Goal: Task Accomplishment & Management: Complete application form

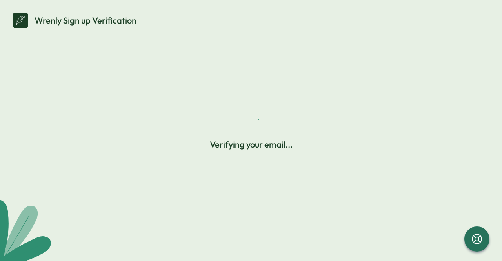
drag, startPoint x: 0, startPoint y: 0, endPoint x: 210, endPoint y: 39, distance: 213.2
click at [210, 39] on div "Wrenly Sign up Verification Verifying your email..." at bounding box center [250, 130] width 483 height 242
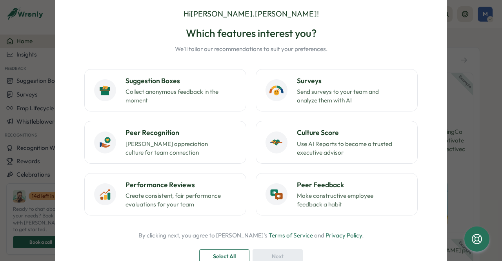
scroll to position [39, 0]
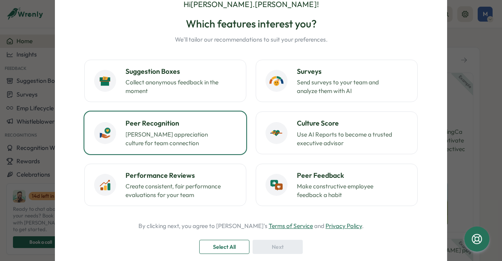
click at [146, 133] on p "[PERSON_NAME] appreciation culture for team connection" at bounding box center [175, 138] width 98 height 17
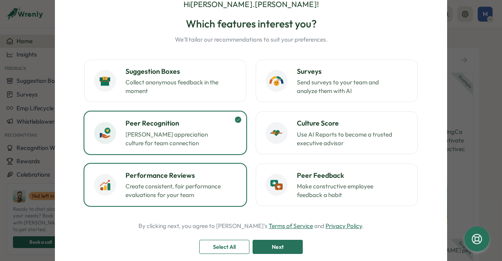
click at [199, 180] on div "Performance Reviews Create consistent, fair performance evaluations for your te…" at bounding box center [181, 184] width 111 height 29
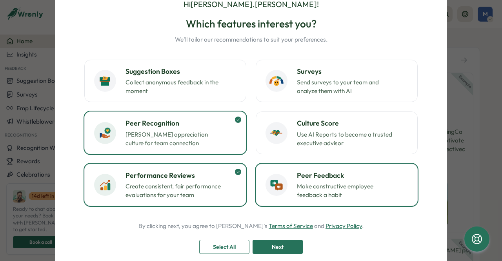
click at [314, 180] on div "Peer Feedback Make constructive employee feedback a habit" at bounding box center [352, 184] width 111 height 29
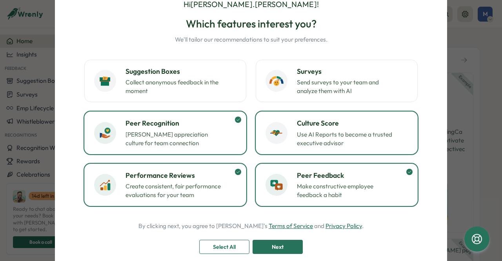
click at [293, 124] on div "Culture Score Use AI Reports to become a trusted executive advisor" at bounding box center [337, 132] width 142 height 29
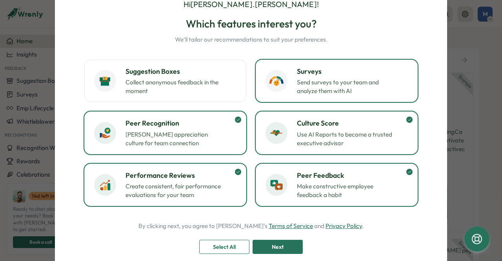
click at [292, 80] on div "Surveys Send surveys to your team and analyze them with AI" at bounding box center [337, 80] width 142 height 29
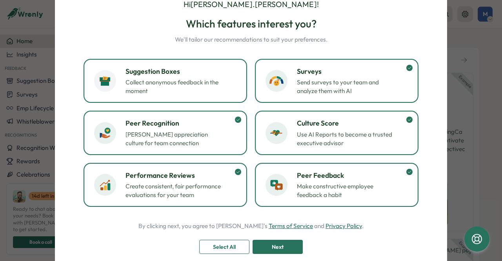
click at [170, 88] on p "Collect anonymous feedback in the moment" at bounding box center [175, 86] width 98 height 17
click at [273, 240] on span "Next" at bounding box center [278, 246] width 12 height 13
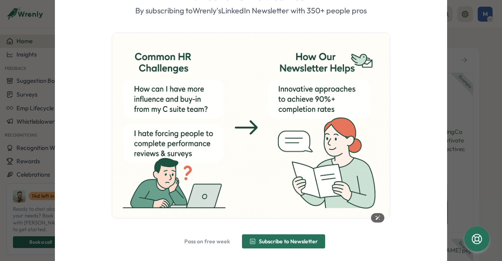
scroll to position [73, 0]
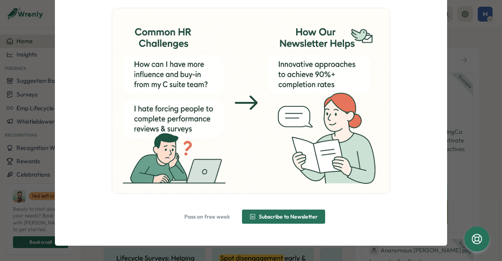
click at [274, 213] on span "Subscribe to Newsletter" at bounding box center [284, 216] width 68 height 13
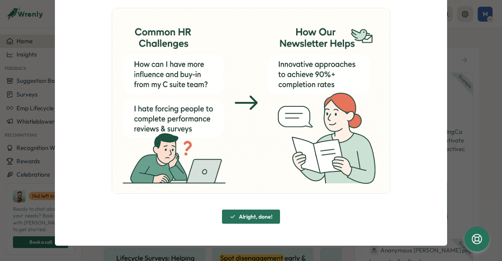
click at [244, 218] on span "Alright, done!" at bounding box center [256, 216] width 34 height 5
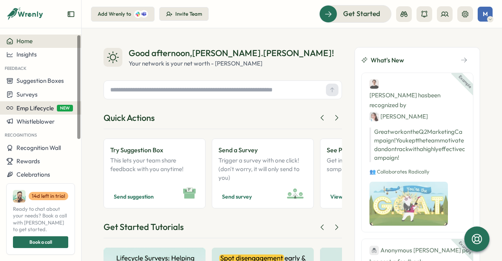
click at [28, 106] on span "Emp Lifecycle" at bounding box center [34, 107] width 37 height 7
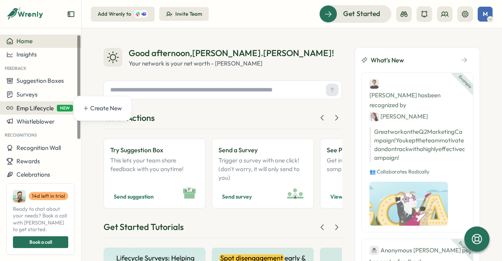
click at [28, 106] on span "Emp Lifecycle" at bounding box center [34, 107] width 37 height 7
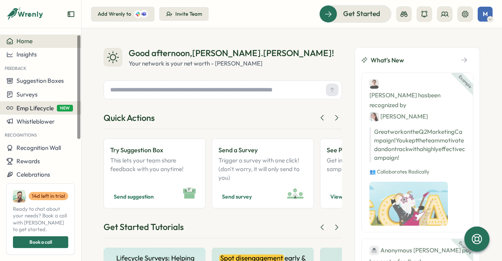
click at [28, 106] on span "Emp Lifecycle" at bounding box center [34, 107] width 37 height 7
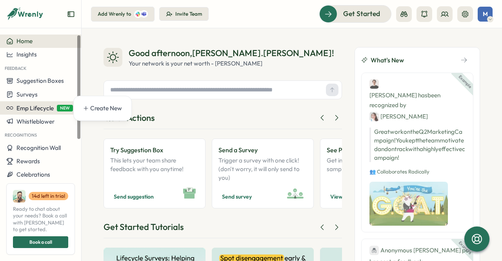
click at [28, 106] on span "Emp Lifecycle" at bounding box center [34, 107] width 37 height 7
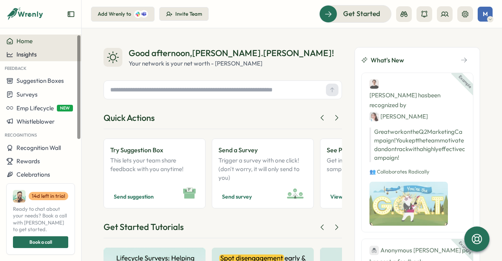
click at [35, 49] on button "Insights" at bounding box center [40, 54] width 81 height 13
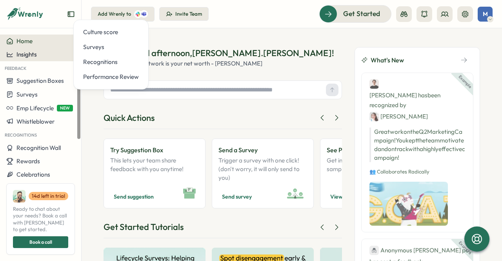
click at [35, 49] on button "Insights" at bounding box center [40, 54] width 81 height 13
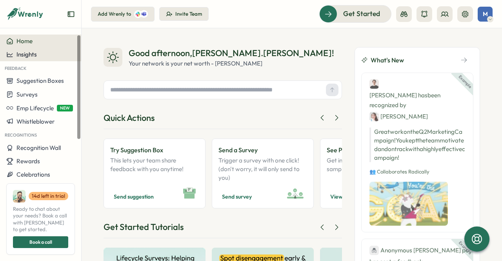
click at [35, 49] on button "Insights" at bounding box center [40, 54] width 81 height 13
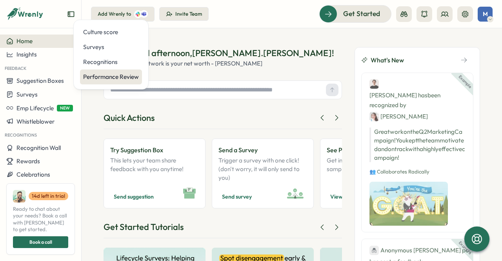
click at [104, 76] on div "Performance Review" at bounding box center [111, 77] width 56 height 9
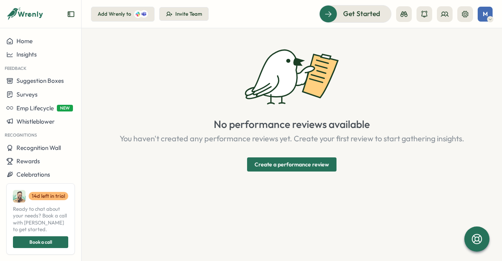
click at [323, 151] on div "No performance reviews available You haven't created any performance reviews ye…" at bounding box center [292, 109] width 345 height 124
click at [315, 157] on link "Create a performance review" at bounding box center [291, 164] width 89 height 14
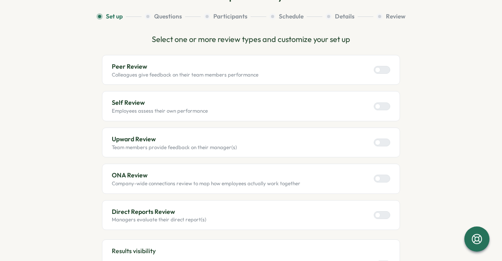
scroll to position [78, 0]
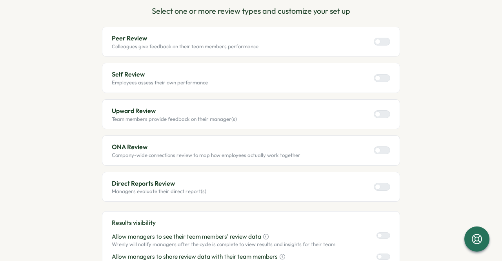
click at [386, 78] on div at bounding box center [385, 78] width 9 height 7
drag, startPoint x: 384, startPoint y: 114, endPoint x: 395, endPoint y: 112, distance: 10.9
click at [387, 114] on div at bounding box center [385, 114] width 9 height 7
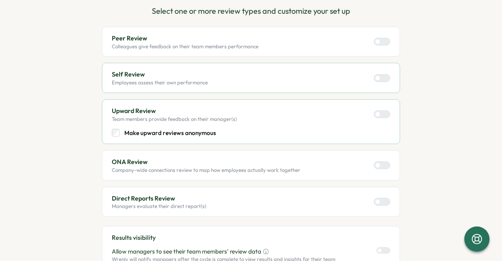
click at [381, 114] on div at bounding box center [385, 114] width 9 height 7
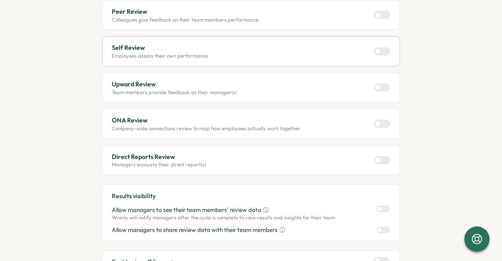
scroll to position [118, 0]
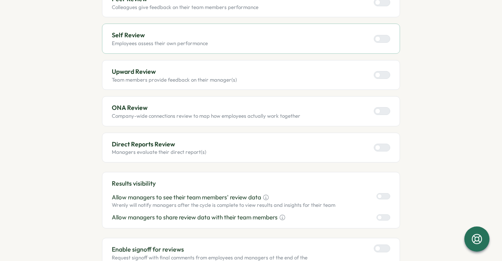
click at [386, 144] on label at bounding box center [382, 148] width 16 height 8
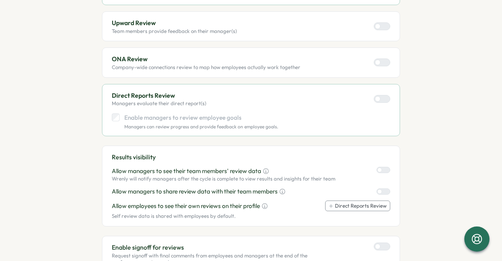
scroll to position [196, 0]
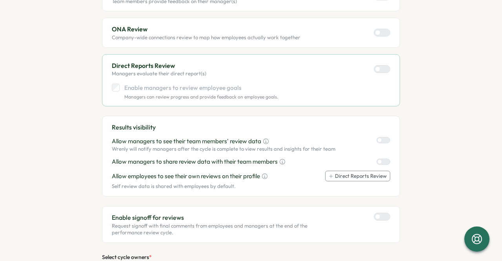
click at [134, 87] on p "Enable managers to review employee goals" at bounding box center [201, 88] width 154 height 9
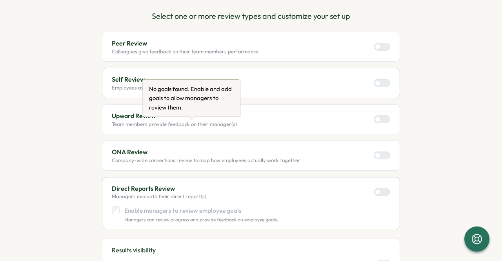
scroll to position [39, 0]
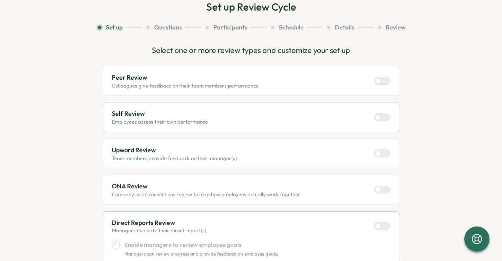
click at [381, 114] on div at bounding box center [385, 117] width 9 height 7
click at [379, 88] on div "Peer Review Colleagues give feedback on their team members performance" at bounding box center [251, 81] width 279 height 16
click at [384, 77] on label at bounding box center [382, 81] width 16 height 8
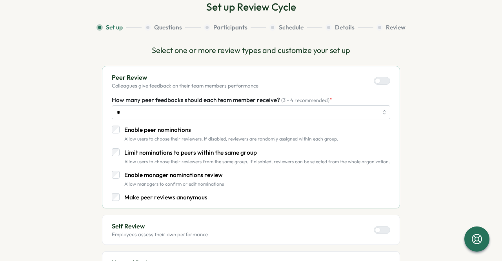
click at [381, 83] on div at bounding box center [385, 80] width 9 height 7
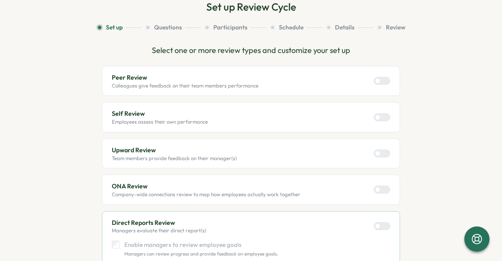
click at [381, 120] on div at bounding box center [385, 117] width 9 height 7
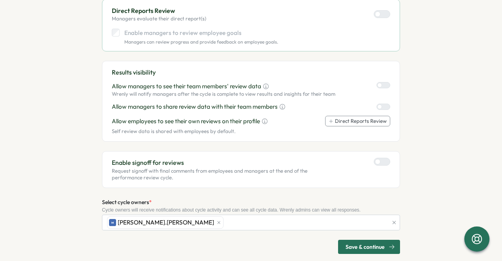
scroll to position [260, 0]
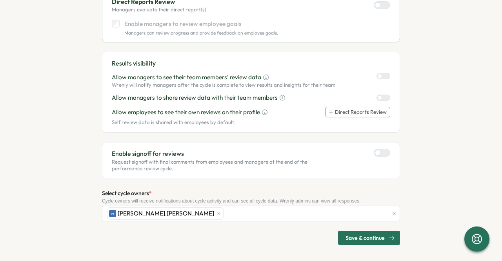
click at [381, 150] on div at bounding box center [385, 152] width 9 height 7
click at [356, 234] on span "Save & continue" at bounding box center [365, 237] width 39 height 13
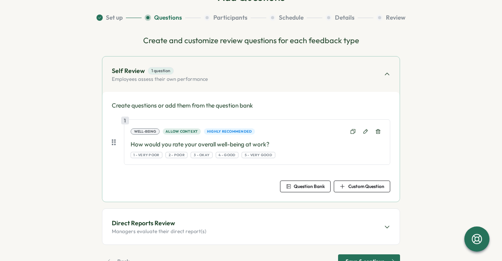
scroll to position [74, 0]
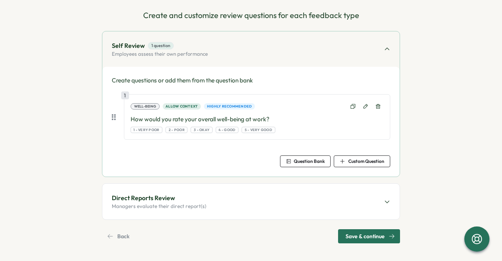
click at [292, 158] on span "Question Bank" at bounding box center [305, 161] width 39 height 11
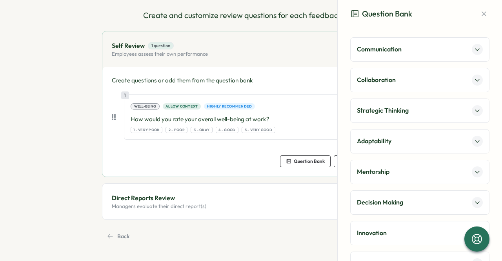
click at [478, 49] on button at bounding box center [477, 49] width 11 height 11
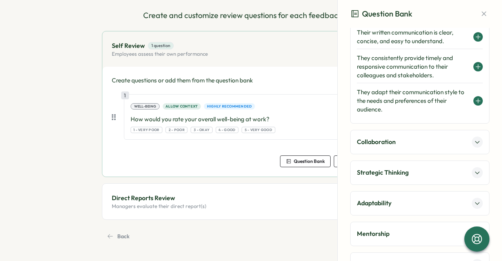
scroll to position [20, 0]
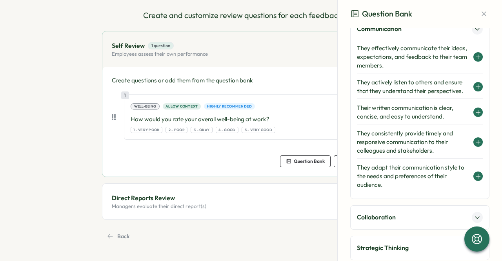
click at [430, 57] on h4 "They effectively communicate their ideas, expectations, and feedback to their t…" at bounding box center [413, 57] width 113 height 26
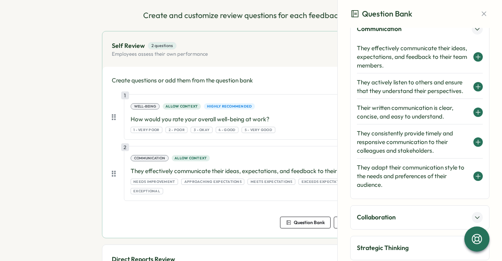
click at [475, 55] on icon at bounding box center [478, 57] width 6 height 6
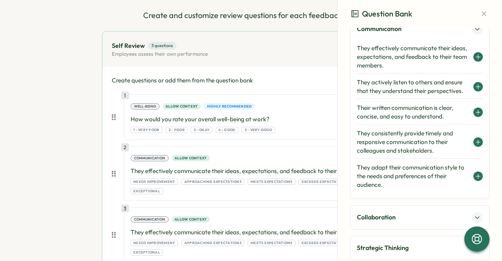
click at [473, 92] on div "They actively listen to others and ensure that they understand their perspectiv…" at bounding box center [420, 87] width 126 height 24
click at [47, 142] on section "Set up Questions Participants Schedule Details Review Create and customize revi…" at bounding box center [251, 207] width 432 height 439
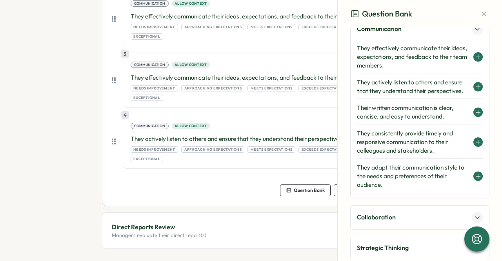
click at [159, 232] on p "Managers evaluate their direct report(s)" at bounding box center [159, 235] width 95 height 7
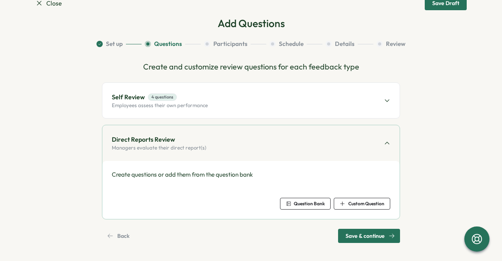
click at [290, 202] on div "Question Bank" at bounding box center [305, 203] width 39 height 5
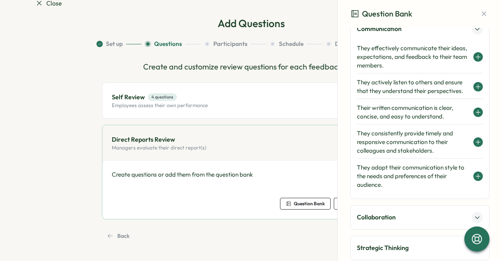
scroll to position [177, 0]
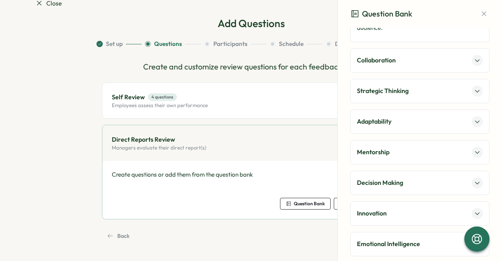
click at [477, 150] on button at bounding box center [477, 152] width 11 height 11
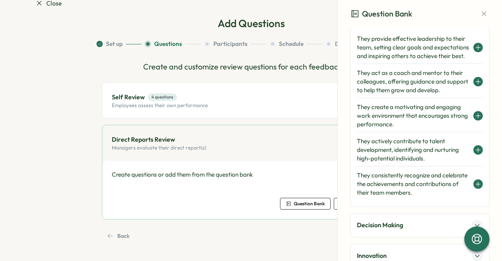
scroll to position [138, 0]
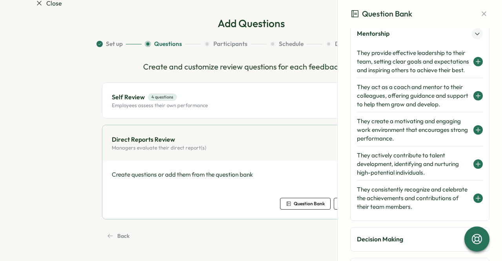
click at [475, 133] on icon at bounding box center [478, 130] width 6 height 6
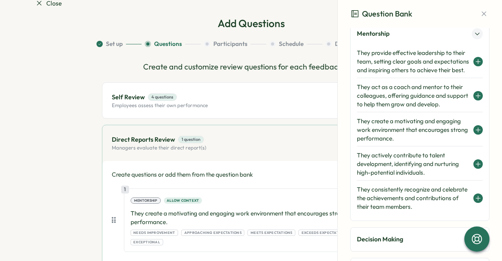
click at [483, 106] on div "Mentorship They provide effective leadership to their team, setting clear goals…" at bounding box center [419, 121] width 139 height 199
click at [468, 99] on div "They act as a coach and mentor to their colleagues, offering guidance and suppo…" at bounding box center [420, 96] width 126 height 33
click at [475, 99] on icon at bounding box center [478, 96] width 6 height 6
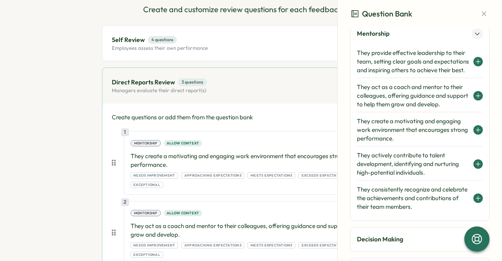
scroll to position [203, 0]
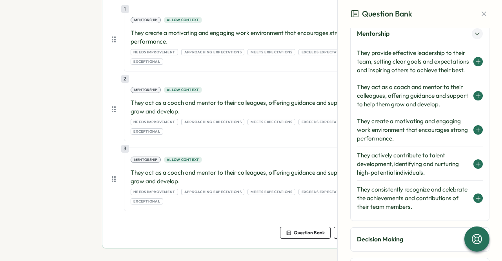
click at [4, 131] on section "Close Save Draft Add Questions Set up Questions Participants Schedule Details R…" at bounding box center [251, 130] width 502 height 261
click at [491, 10] on div "Question Bank" at bounding box center [420, 14] width 164 height 28
click at [474, 18] on div "Question Bank" at bounding box center [420, 14] width 164 height 28
click at [480, 12] on icon "button" at bounding box center [484, 14] width 8 height 8
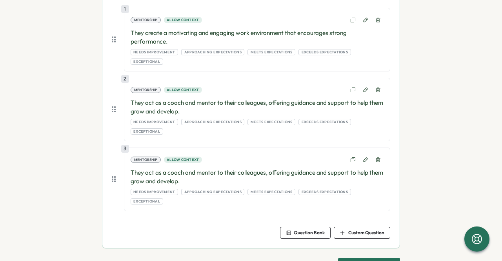
click at [362, 230] on span "Custom Question" at bounding box center [366, 232] width 36 height 5
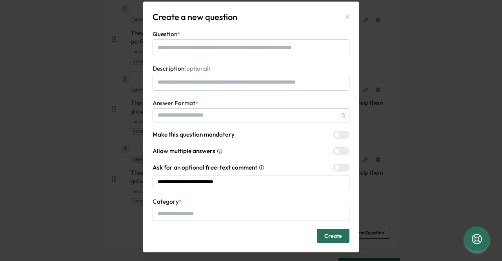
scroll to position [27, 0]
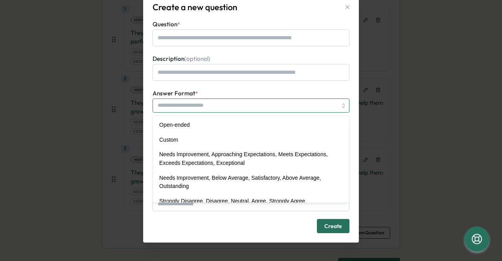
click at [183, 106] on input "Answer Format *" at bounding box center [251, 105] width 197 height 14
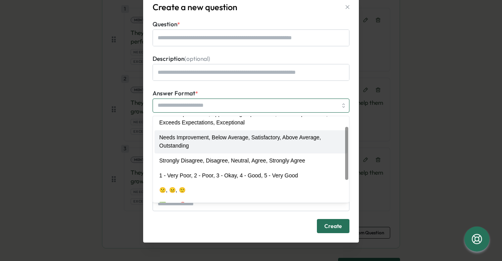
scroll to position [52, 0]
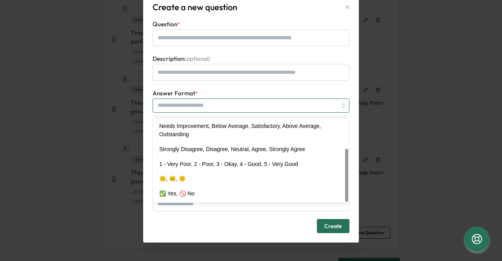
click at [217, 109] on input "Answer Format *" at bounding box center [251, 105] width 197 height 14
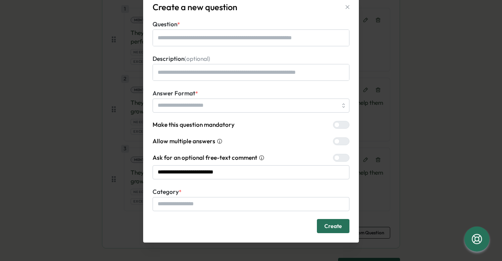
click at [191, 181] on form "**********" at bounding box center [251, 126] width 197 height 213
click at [197, 166] on input "**********" at bounding box center [251, 172] width 197 height 14
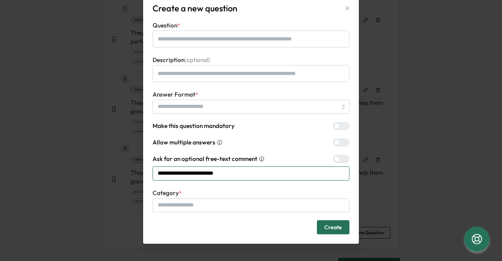
scroll to position [27, 0]
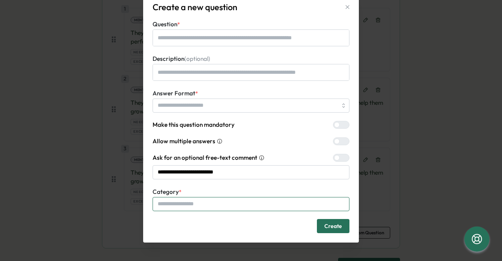
click at [180, 197] on input "Category *" at bounding box center [251, 204] width 197 height 14
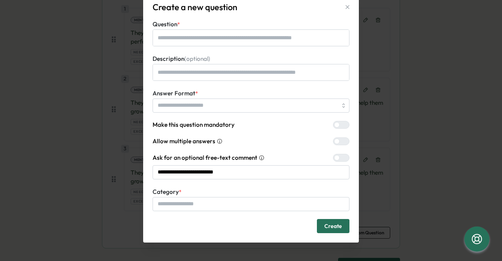
click at [106, 204] on div "**********" at bounding box center [251, 130] width 502 height 261
click at [41, 186] on div "**********" at bounding box center [251, 130] width 502 height 261
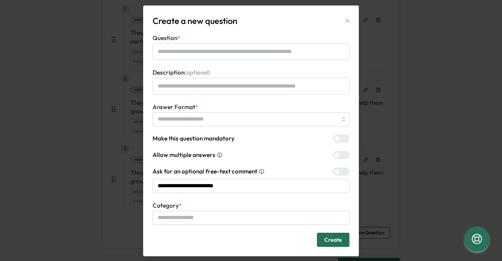
scroll to position [0, 0]
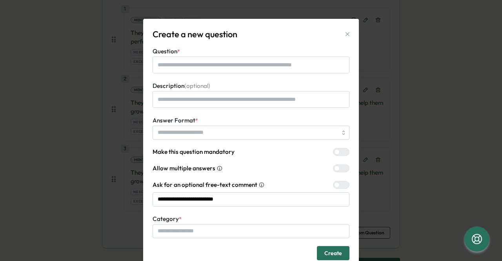
click at [344, 35] on icon "button" at bounding box center [347, 34] width 6 height 6
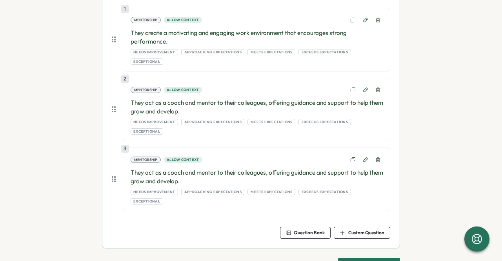
click at [351, 258] on button "Save & continue" at bounding box center [369, 265] width 62 height 14
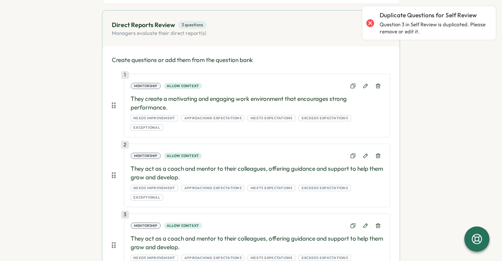
scroll to position [164, 0]
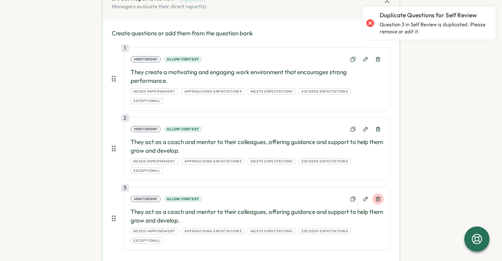
click at [376, 193] on button at bounding box center [378, 198] width 11 height 11
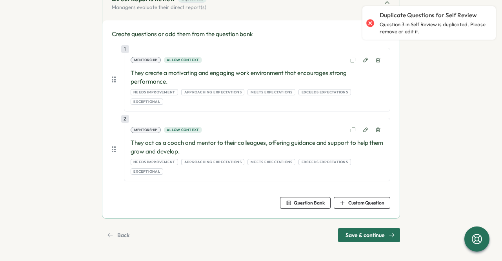
scroll to position [143, 0]
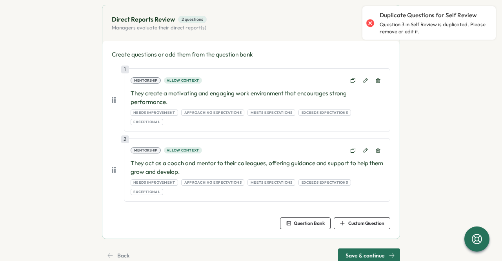
click at [369, 227] on div "Create and customize review questions for each feedback type Self Review 4 ques…" at bounding box center [251, 102] width 298 height 322
click at [368, 249] on span "Save & continue" at bounding box center [365, 255] width 39 height 13
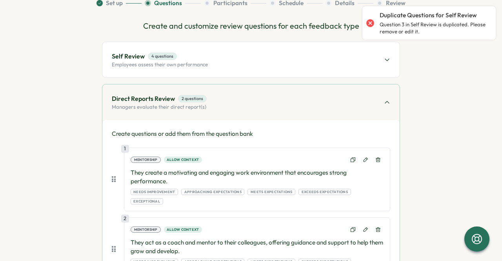
scroll to position [25, 0]
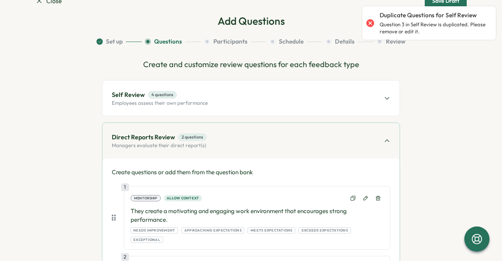
click at [235, 112] on div "Self Review 4 questions Employees assess their own performance" at bounding box center [250, 97] width 297 height 35
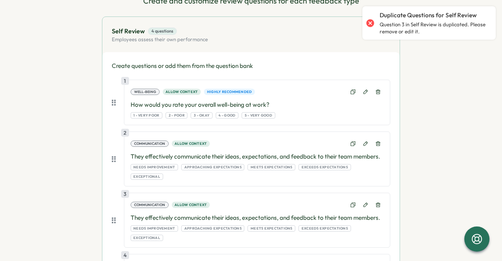
scroll to position [104, 0]
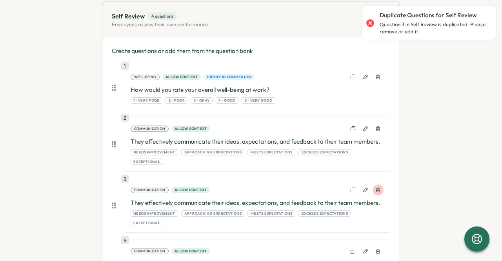
click at [378, 187] on icon at bounding box center [377, 189] width 5 height 5
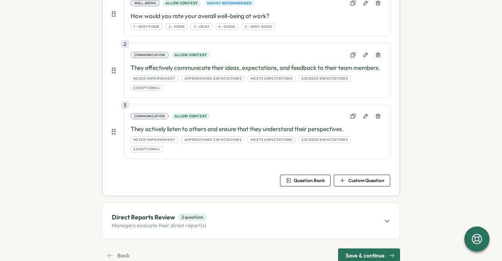
click at [372, 249] on span "Save & continue" at bounding box center [365, 255] width 39 height 13
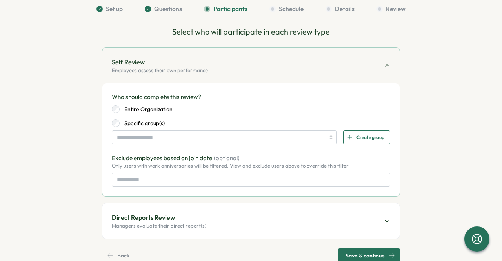
scroll to position [78, 0]
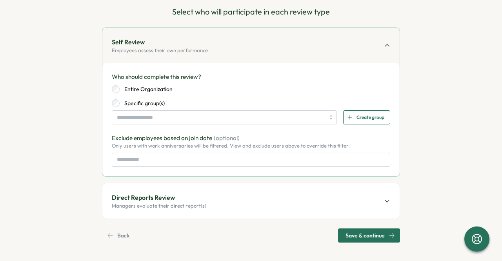
click at [362, 239] on span "Save & continue" at bounding box center [365, 235] width 39 height 13
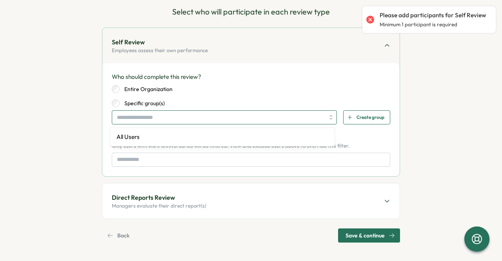
drag, startPoint x: 118, startPoint y: 111, endPoint x: 122, endPoint y: 111, distance: 4.7
click at [118, 111] on input "search" at bounding box center [221, 117] width 208 height 13
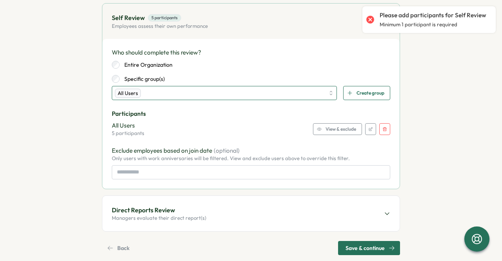
scroll to position [114, 0]
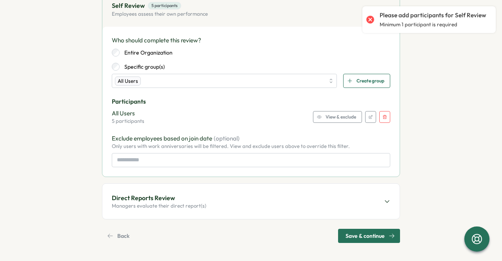
click at [366, 238] on span "Save & continue" at bounding box center [365, 235] width 39 height 13
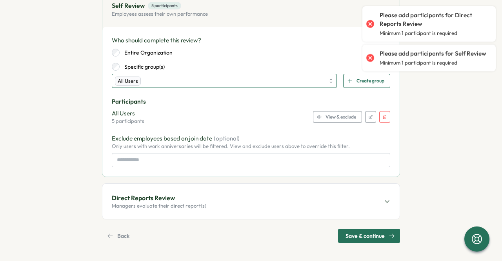
click at [159, 74] on div "All Users" at bounding box center [220, 80] width 210 height 13
click at [244, 118] on div "All Users 5 participants View & exclude" at bounding box center [251, 117] width 279 height 16
click at [348, 117] on span "View & exclude" at bounding box center [341, 116] width 31 height 11
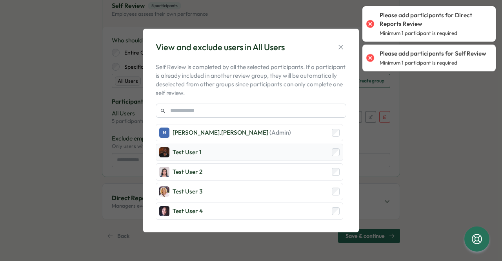
click at [327, 152] on div "Test User 1" at bounding box center [250, 152] width 188 height 17
click at [330, 152] on div "Test User 1" at bounding box center [250, 152] width 188 height 17
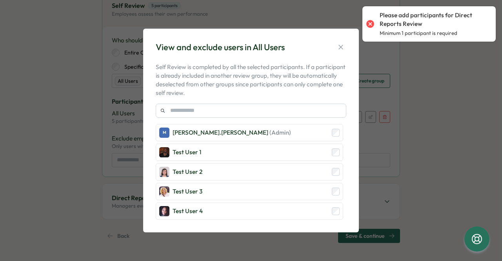
click at [402, 186] on div "View and exclude users in All Users Self Review is completed by all the selecte…" at bounding box center [251, 130] width 502 height 261
drag, startPoint x: 343, startPoint y: 43, endPoint x: 342, endPoint y: 49, distance: 5.9
click at [342, 49] on button "button" at bounding box center [340, 47] width 11 height 11
click at [342, 49] on div "Entire Organization" at bounding box center [251, 53] width 279 height 8
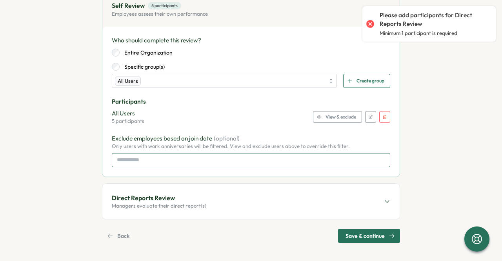
click at [269, 159] on input at bounding box center [251, 160] width 279 height 14
click at [329, 215] on div "Direct Reports Review Managers evaluate their direct report(s)" at bounding box center [250, 201] width 297 height 35
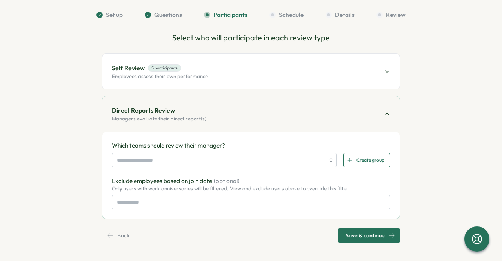
click at [355, 247] on section "Close Save Draft Add Participants Set up Questions Participants Schedule Detail…" at bounding box center [251, 130] width 502 height 261
click at [355, 239] on span "Save & continue" at bounding box center [365, 235] width 39 height 13
drag, startPoint x: 244, startPoint y: 166, endPoint x: 261, endPoint y: 168, distance: 16.9
click at [245, 166] on input "search" at bounding box center [221, 159] width 208 height 13
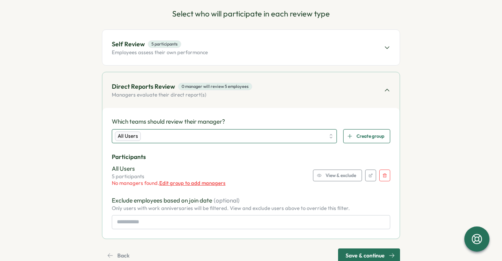
scroll to position [95, 0]
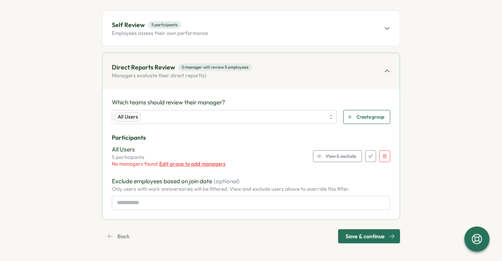
click at [346, 156] on span "View & exclude" at bounding box center [341, 156] width 31 height 11
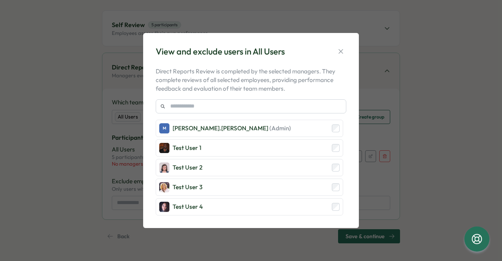
click at [424, 157] on div "View and exclude users in All Users Direct Reports Review is completed by the s…" at bounding box center [251, 130] width 502 height 261
drag, startPoint x: 401, startPoint y: 109, endPoint x: 396, endPoint y: 106, distance: 5.3
click at [399, 107] on div "View and exclude users in All Users Direct Reports Review is completed by the s…" at bounding box center [251, 130] width 502 height 261
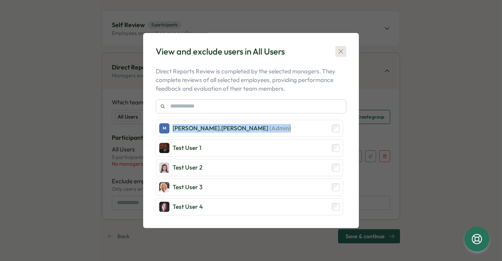
click at [346, 52] on button "button" at bounding box center [340, 51] width 11 height 11
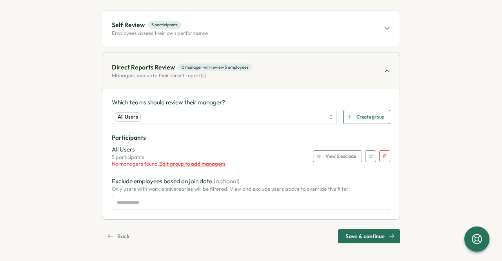
click at [182, 162] on span "Edit group to add managers" at bounding box center [192, 163] width 66 height 6
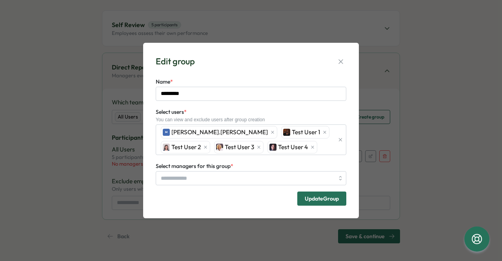
click at [202, 167] on label "Select managers for this group *" at bounding box center [195, 166] width 78 height 9
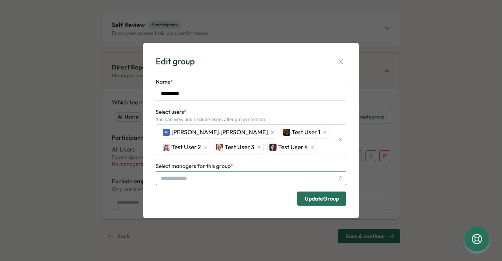
click at [202, 171] on input "Select managers for this group *" at bounding box center [247, 177] width 173 height 13
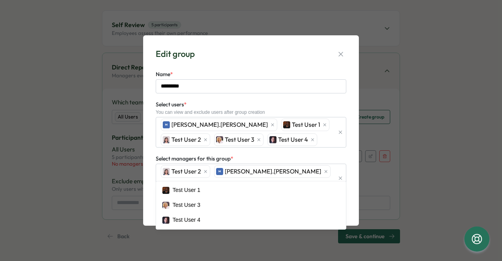
click at [349, 115] on div "Edit group Name * ********* Select users * You can view and exclude users after…" at bounding box center [251, 130] width 197 height 171
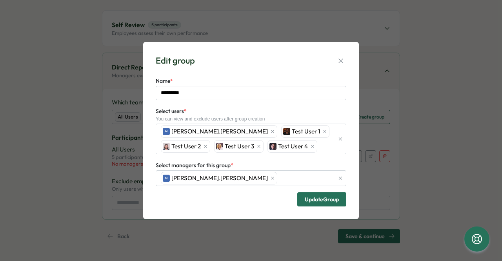
drag, startPoint x: 203, startPoint y: 177, endPoint x: 248, endPoint y: 177, distance: 44.7
click at [316, 197] on span "Update Group" at bounding box center [322, 199] width 34 height 5
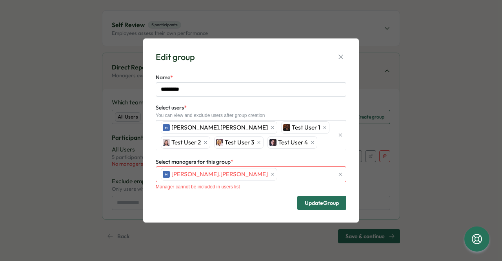
click at [316, 196] on span "Update Group" at bounding box center [322, 202] width 34 height 13
click at [265, 164] on div "Select managers for this group * M [PERSON_NAME].[PERSON_NAME] Manager cannot b…" at bounding box center [251, 173] width 191 height 33
click at [244, 175] on div "M [PERSON_NAME].[PERSON_NAME]" at bounding box center [246, 174] width 175 height 15
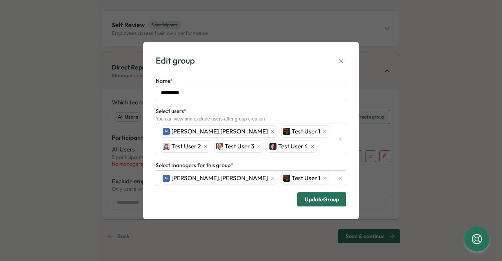
click at [308, 166] on div "Select managers for this group * M [PERSON_NAME].[PERSON_NAME] Test User 1" at bounding box center [251, 173] width 191 height 26
click at [315, 201] on span "Update Group" at bounding box center [322, 199] width 34 height 5
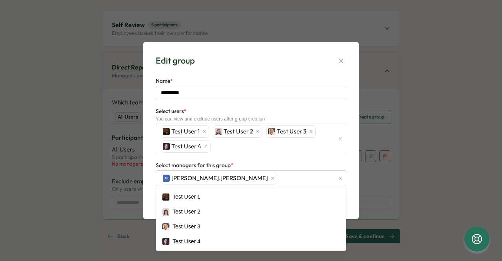
click at [302, 159] on form "Name * ********* Select users * You can view and exclude users after group crea…" at bounding box center [251, 141] width 191 height 130
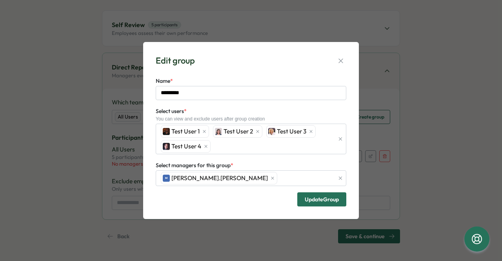
drag, startPoint x: 297, startPoint y: 208, endPoint x: 301, endPoint y: 205, distance: 4.4
click at [298, 207] on div "Edit group Name * ********* Select users * You can view and exclude users after…" at bounding box center [251, 130] width 197 height 158
click at [314, 197] on span "Update Group" at bounding box center [322, 199] width 34 height 5
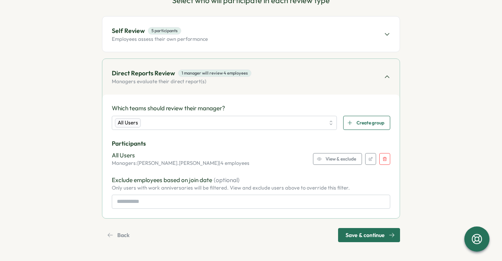
scroll to position [88, 0]
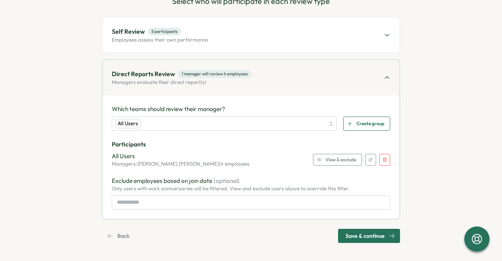
click at [355, 235] on span "Save & continue" at bounding box center [365, 235] width 39 height 13
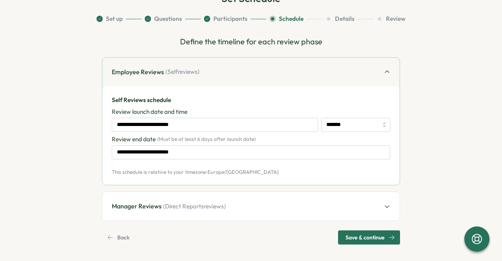
scroll to position [49, 0]
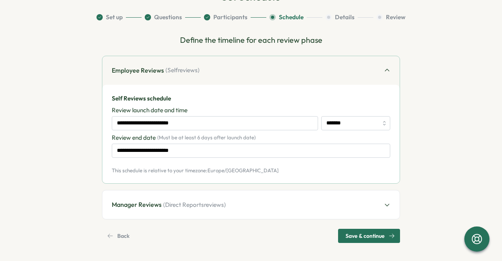
click at [346, 230] on span "Save & continue" at bounding box center [365, 235] width 39 height 13
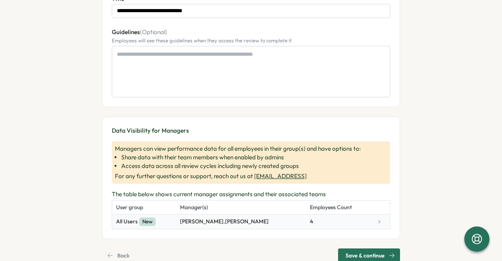
scroll to position [140, 0]
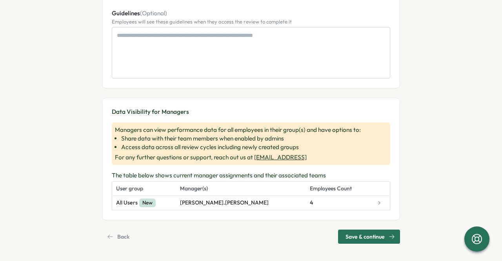
click at [390, 230] on div "Save & continue" at bounding box center [370, 236] width 49 height 13
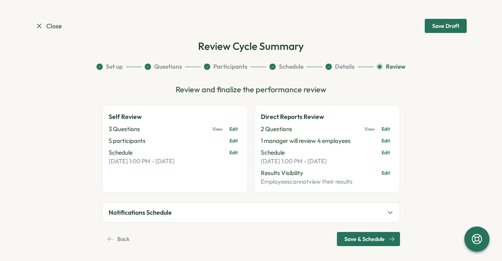
click at [357, 238] on span "Save & Schedule" at bounding box center [364, 238] width 40 height 13
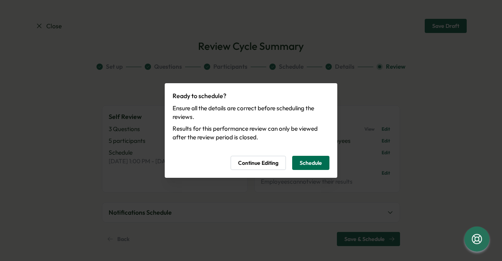
click at [303, 160] on span "Schedule" at bounding box center [311, 162] width 22 height 13
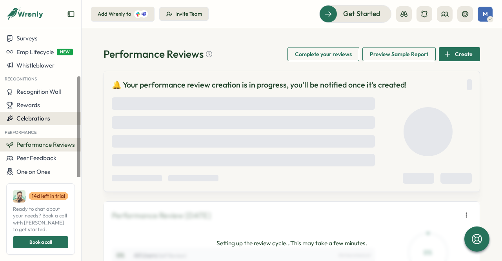
scroll to position [64, 0]
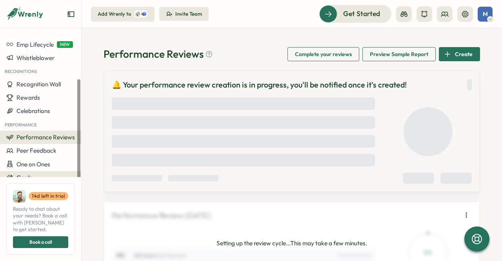
click at [36, 177] on div "Goals" at bounding box center [40, 177] width 69 height 7
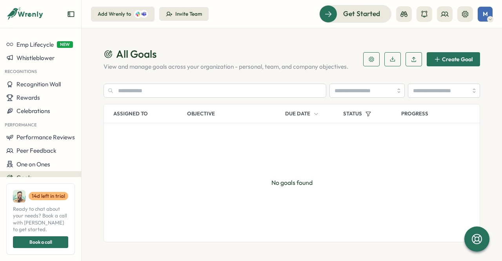
click at [456, 55] on span "Create Goal" at bounding box center [453, 59] width 38 height 13
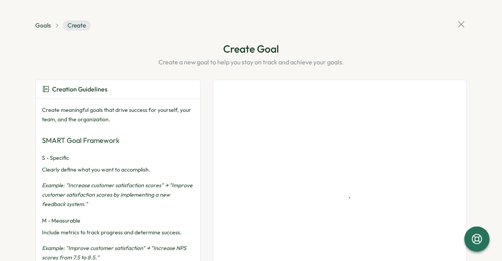
type textarea "*"
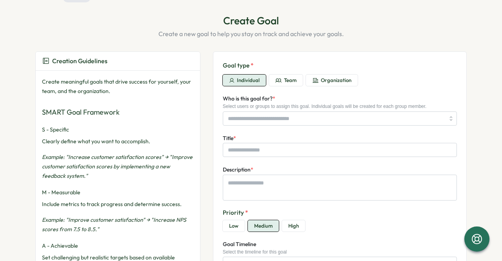
scroll to position [39, 0]
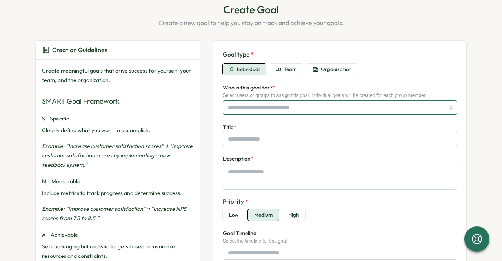
click at [286, 110] on input "Who is this goal for? *" at bounding box center [336, 107] width 217 height 13
type input "*"
type input "**********"
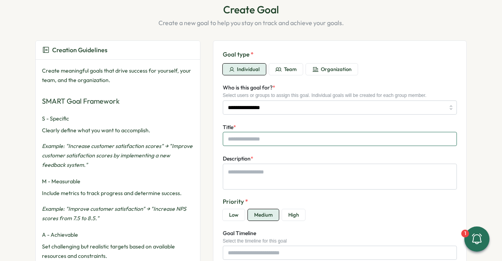
type textarea "*"
drag, startPoint x: 243, startPoint y: 140, endPoint x: 243, endPoint y: 147, distance: 6.7
click at [243, 140] on input "Title *" at bounding box center [340, 139] width 234 height 14
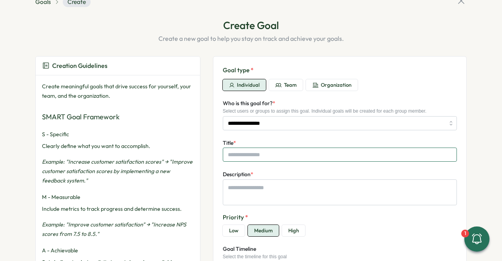
scroll to position [23, 0]
click at [248, 128] on input "**********" at bounding box center [336, 123] width 217 height 13
click at [264, 119] on input "**********" at bounding box center [336, 123] width 217 height 13
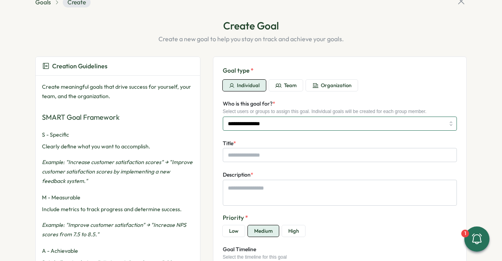
click at [265, 120] on input "**********" at bounding box center [336, 123] width 217 height 13
drag, startPoint x: 265, startPoint y: 120, endPoint x: 180, endPoint y: 122, distance: 85.6
click at [180, 122] on div "Creation Guidelines Create meaningful goals that drive success for yourself, yo…" at bounding box center [251, 221] width 432 height 328
type input "*"
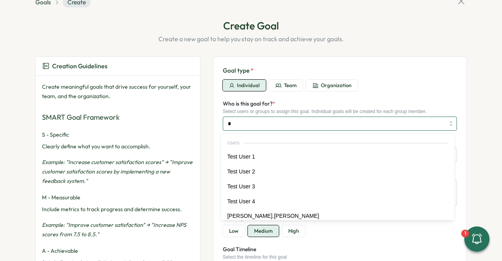
type input "**"
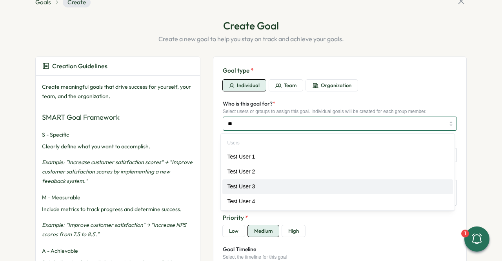
type textarea "*"
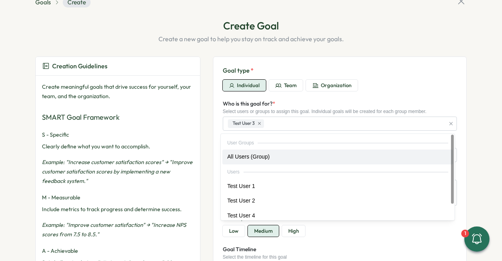
click at [389, 98] on form "Goal type * Individual Team Organization Who is this goal for? * Select users o…" at bounding box center [340, 220] width 234 height 308
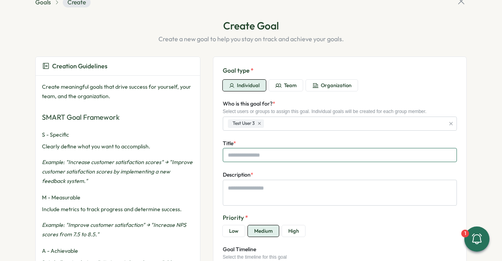
click at [250, 157] on input "Title *" at bounding box center [340, 155] width 234 height 14
type textarea "*"
type input "*"
type textarea "*"
type input "**"
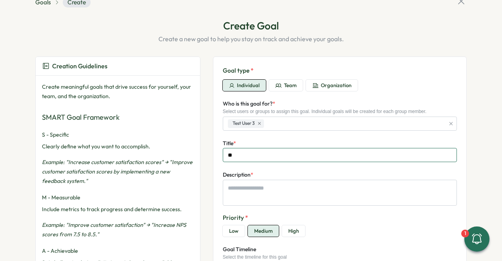
type textarea "*"
type input "***"
type textarea "*"
type input "****"
type textarea "*"
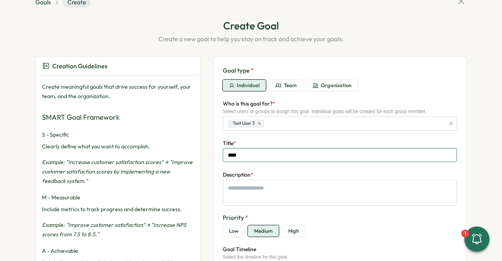
type input "***"
type textarea "*"
type input "**"
type textarea "*"
type input "*"
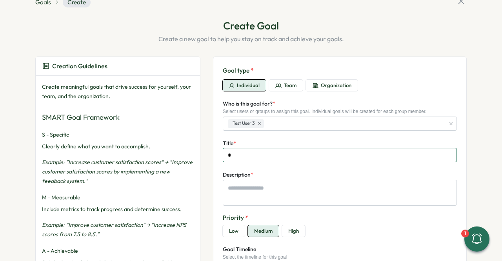
type textarea "*"
type input "*"
type textarea "*"
type input "**"
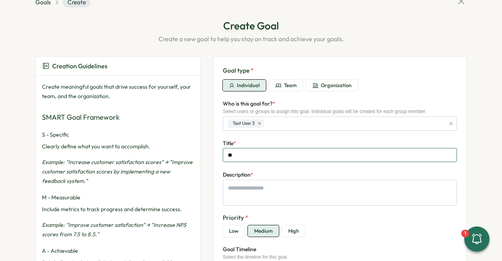
type textarea "*"
type input "***"
type textarea "*"
type input "****"
type textarea "*"
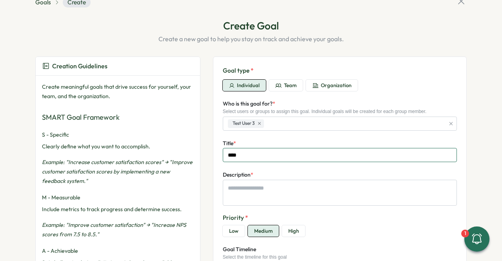
type input "*****"
type textarea "*"
type input "******"
type textarea "*"
type input "******"
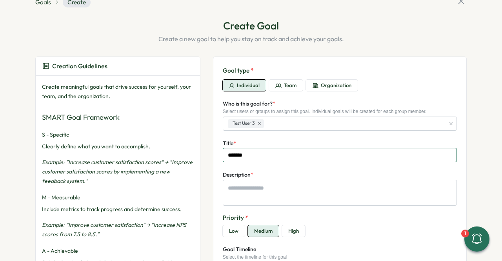
type textarea "*"
type input "********"
type textarea "*"
type input "*********"
type textarea "*"
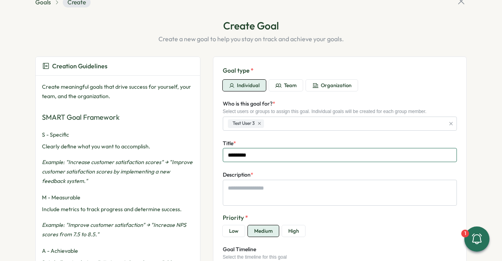
type input "*********"
type textarea "*"
type input "**********"
type textarea "*"
type input "**********"
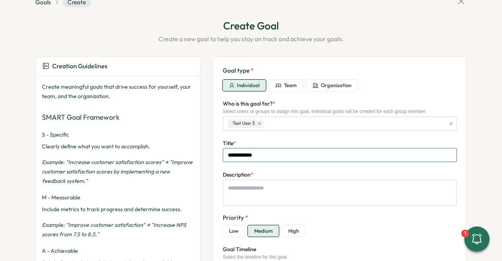
type textarea "*"
type input "**********"
type textarea "*"
type input "**********"
type textarea "*"
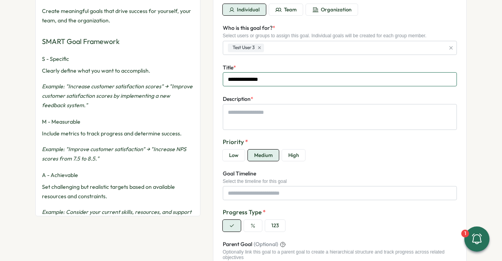
scroll to position [102, 0]
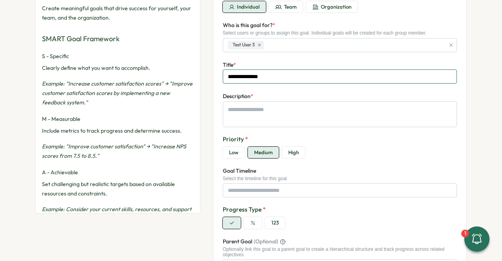
type input "**********"
drag, startPoint x: 317, startPoint y: 94, endPoint x: 317, endPoint y: 106, distance: 11.4
click at [317, 104] on div "Description *" at bounding box center [340, 108] width 234 height 35
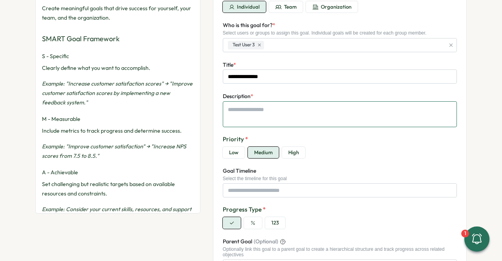
click at [313, 120] on textarea "Description *" at bounding box center [340, 114] width 234 height 26
type textarea "*"
type textarea "**"
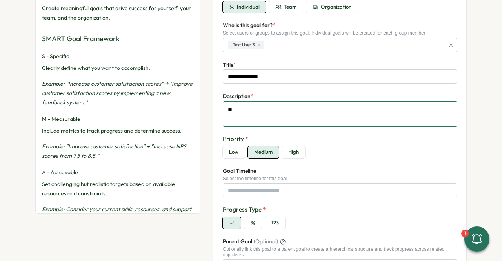
type textarea "*"
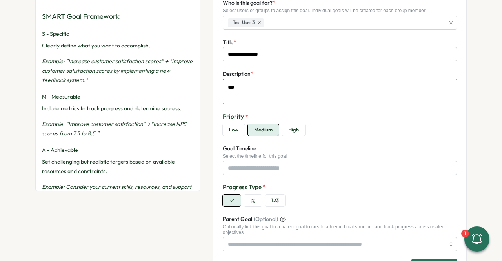
scroll to position [141, 0]
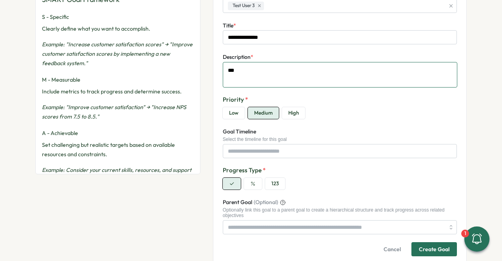
type textarea "***"
click at [285, 114] on button "High" at bounding box center [293, 113] width 23 height 12
click at [254, 182] on button "button" at bounding box center [253, 184] width 18 height 12
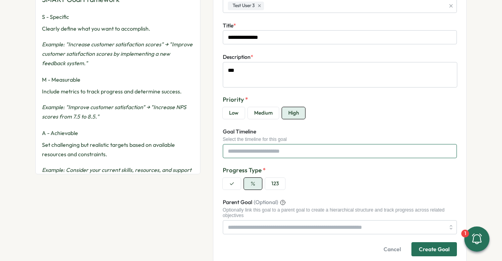
click at [251, 147] on input "Goal Timeline" at bounding box center [340, 151] width 234 height 14
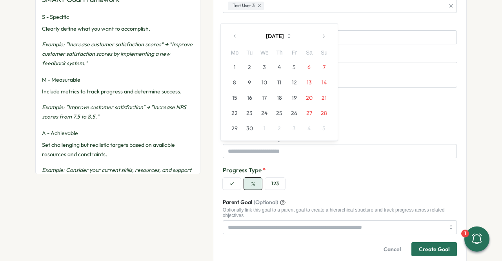
click at [259, 115] on button "24" at bounding box center [264, 113] width 15 height 15
type textarea "*"
type input "********"
type textarea "*"
drag, startPoint x: 245, startPoint y: 237, endPoint x: 253, endPoint y: 223, distance: 16.0
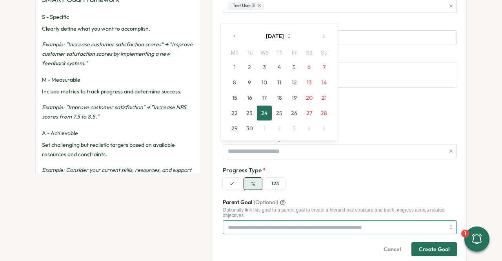
click at [247, 232] on form "**********" at bounding box center [340, 103] width 234 height 308
type textarea "*"
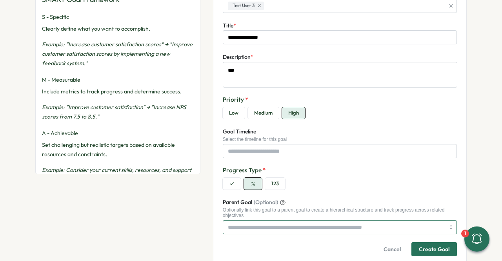
click at [254, 222] on input "Parent Goal (Optional)" at bounding box center [340, 227] width 234 height 14
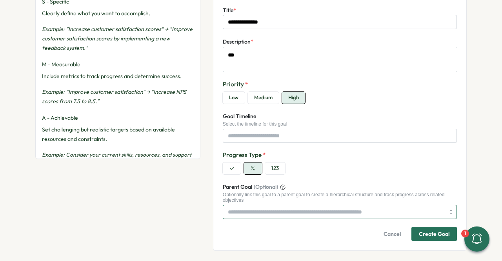
scroll to position [180, 0]
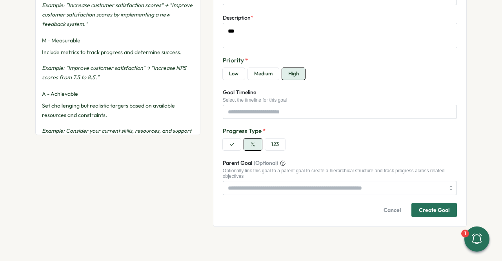
click at [448, 213] on button "Create Goal" at bounding box center [435, 210] width 46 height 14
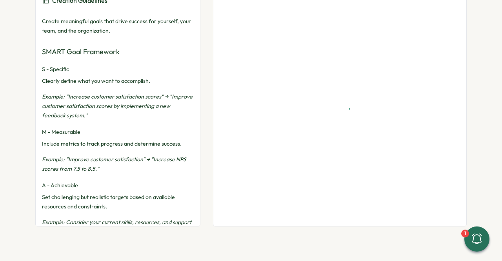
scroll to position [88, 0]
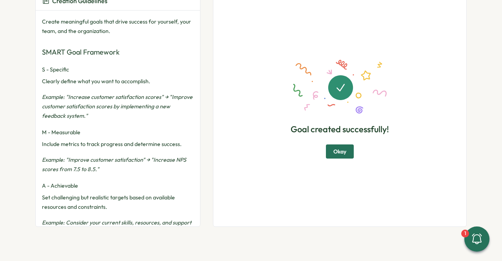
click at [342, 171] on div "Goal created successfully! Okay" at bounding box center [340, 109] width 234 height 216
drag, startPoint x: 342, startPoint y: 167, endPoint x: 339, endPoint y: 152, distance: 14.8
click at [341, 165] on div "Goal created successfully! Okay" at bounding box center [340, 109] width 234 height 216
click at [339, 151] on span "Okay" at bounding box center [340, 151] width 13 height 13
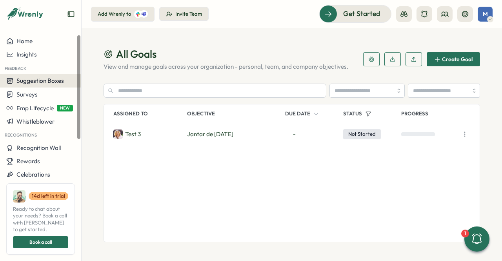
click at [32, 78] on span "Suggestion Boxes" at bounding box center [39, 80] width 47 height 7
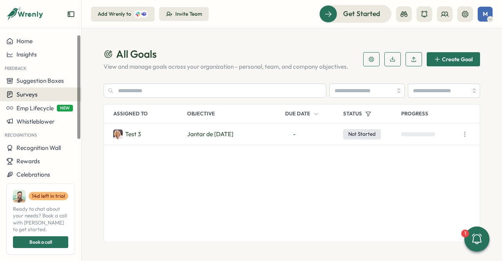
click at [20, 97] on span "Surveys" at bounding box center [26, 94] width 21 height 7
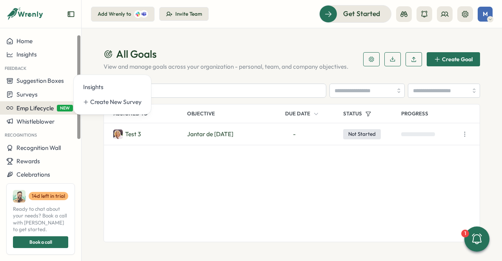
click at [13, 113] on button "Emp Lifecycle NEW" at bounding box center [40, 107] width 81 height 13
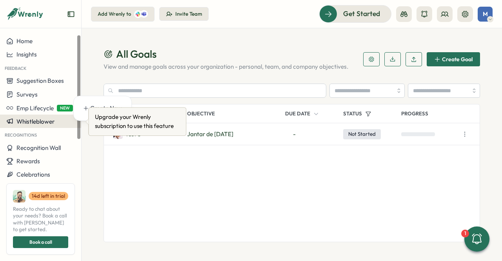
click at [10, 124] on icon at bounding box center [9, 121] width 7 height 7
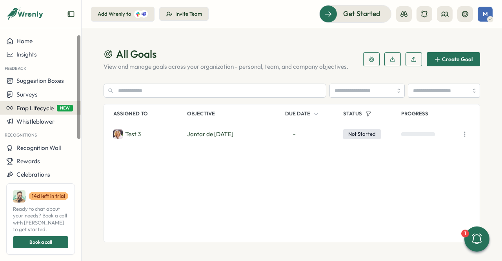
click at [31, 106] on span "Emp Lifecycle" at bounding box center [34, 107] width 37 height 7
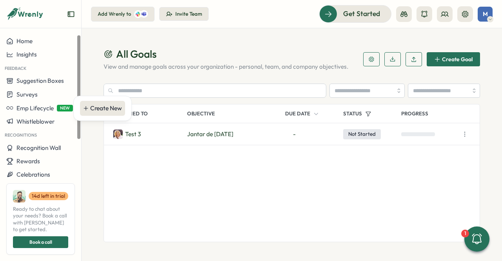
click at [93, 102] on div "Create New" at bounding box center [102, 108] width 45 height 15
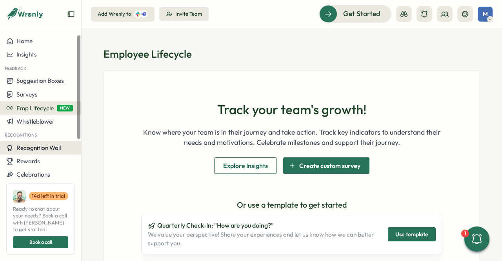
click at [38, 151] on span "Recognition Wall" at bounding box center [38, 147] width 44 height 7
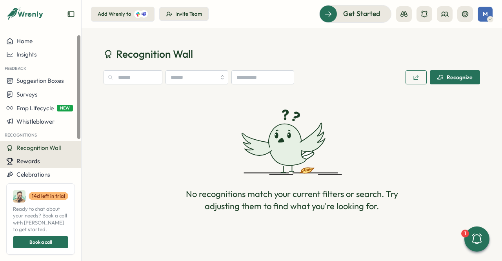
click at [33, 160] on span "Rewards" at bounding box center [28, 160] width 24 height 7
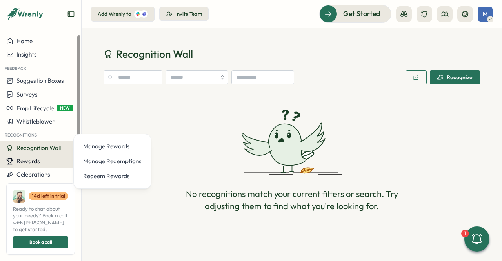
click at [24, 162] on span "Rewards" at bounding box center [28, 160] width 24 height 7
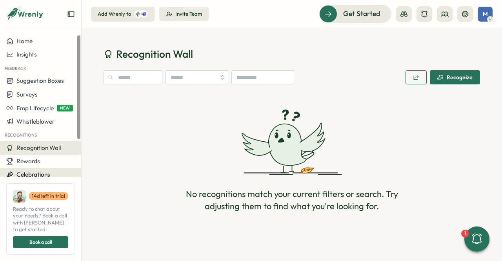
click at [23, 171] on span "Celebrations" at bounding box center [33, 174] width 34 height 7
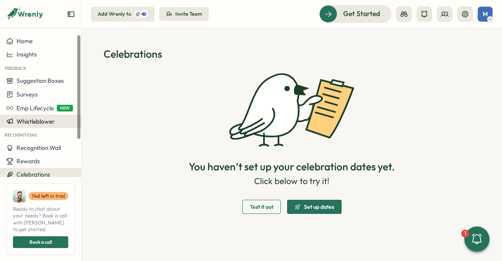
click at [28, 120] on span "Whistleblower" at bounding box center [35, 121] width 38 height 7
drag, startPoint x: 27, startPoint y: 121, endPoint x: 24, endPoint y: 117, distance: 5.0
click at [26, 121] on span "Whistleblower" at bounding box center [35, 121] width 38 height 7
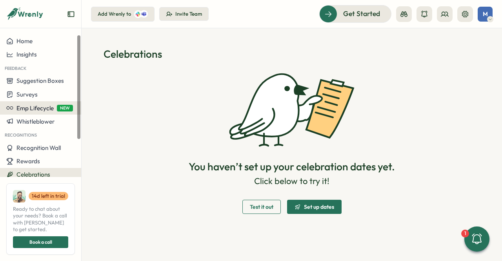
click at [24, 108] on span "Emp Lifecycle" at bounding box center [34, 107] width 37 height 7
click at [95, 104] on div "Create New" at bounding box center [106, 108] width 32 height 9
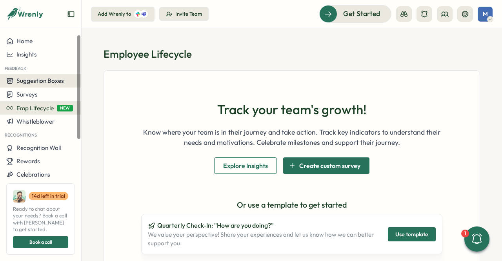
click at [46, 86] on button "Suggestion Boxes" at bounding box center [40, 80] width 81 height 13
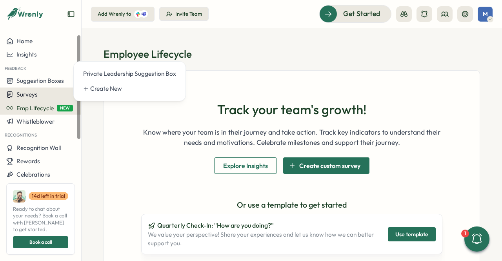
click at [24, 95] on span "Surveys" at bounding box center [26, 94] width 21 height 7
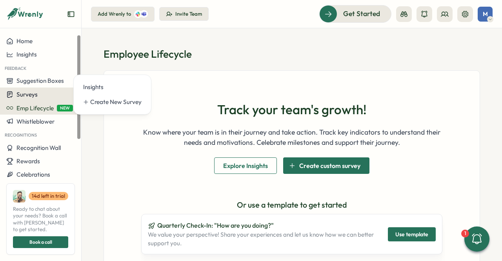
click at [46, 94] on div "Surveys" at bounding box center [40, 94] width 69 height 7
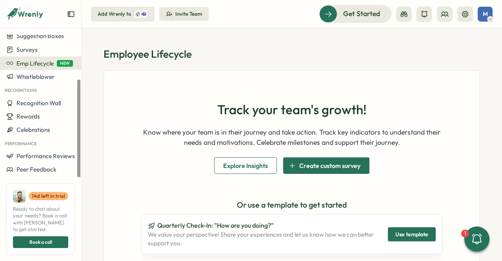
scroll to position [64, 0]
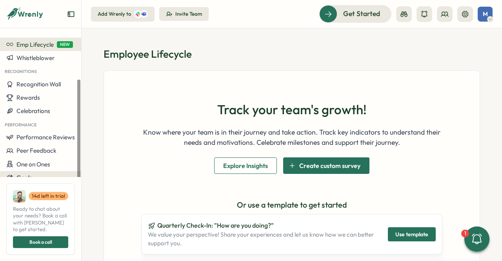
click at [38, 177] on div "Goals" at bounding box center [40, 177] width 69 height 7
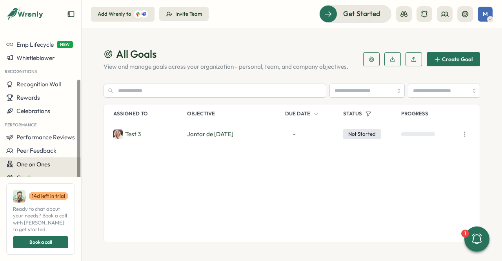
click at [25, 164] on span "One on Ones" at bounding box center [33, 163] width 34 height 7
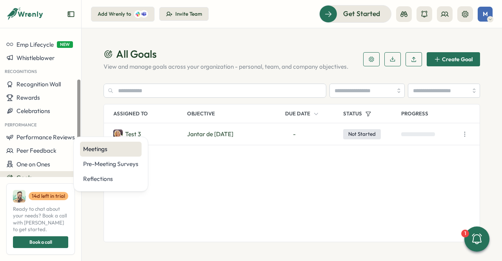
click at [101, 146] on div "Meetings" at bounding box center [110, 149] width 55 height 9
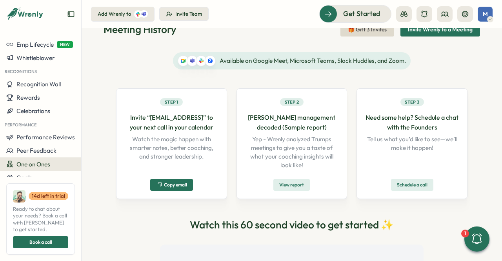
scroll to position [24, 0]
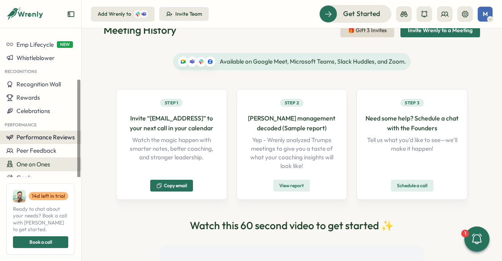
click at [29, 135] on span "Performance Reviews" at bounding box center [45, 136] width 58 height 7
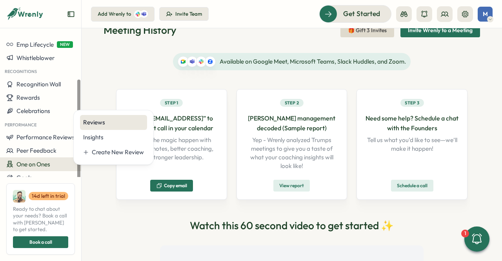
click at [97, 119] on div "Reviews" at bounding box center [113, 122] width 61 height 9
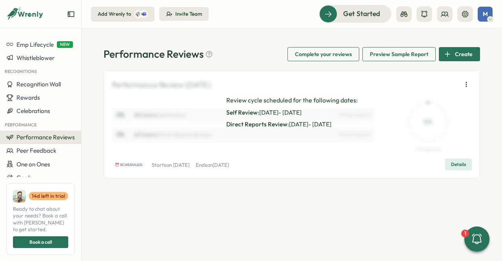
drag, startPoint x: 203, startPoint y: 133, endPoint x: 355, endPoint y: 134, distance: 151.8
click at [204, 133] on div "Review cycle scheduled for the following dates: Self Review : [DATE] - [DATE] D…" at bounding box center [292, 112] width 376 height 82
click at [456, 162] on span "Details" at bounding box center [458, 164] width 15 height 11
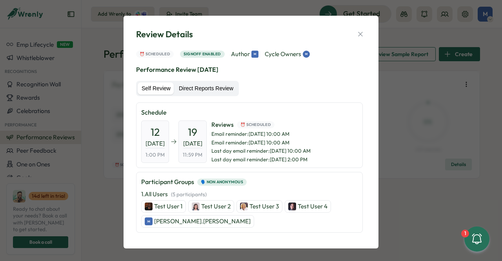
click at [209, 84] on label "Direct Reports Review" at bounding box center [206, 88] width 62 height 13
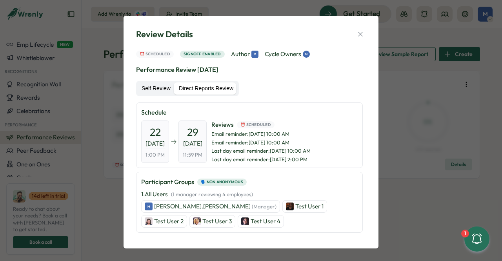
drag, startPoint x: 140, startPoint y: 90, endPoint x: 149, endPoint y: 87, distance: 9.9
click at [140, 90] on label "Self Review" at bounding box center [156, 88] width 37 height 13
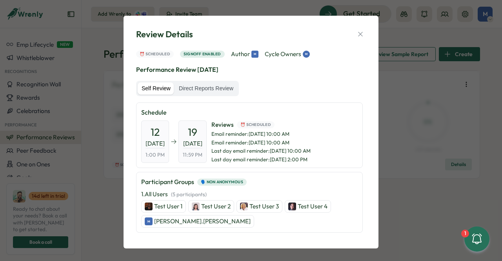
drag, startPoint x: 355, startPoint y: 36, endPoint x: 379, endPoint y: 82, distance: 51.4
click at [357, 36] on icon "button" at bounding box center [361, 34] width 8 height 8
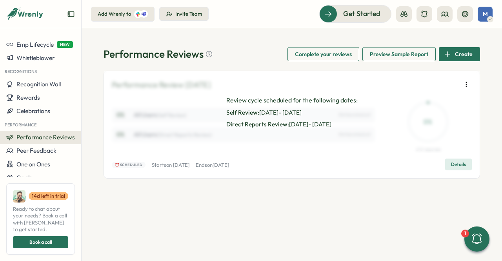
drag, startPoint x: 465, startPoint y: 78, endPoint x: 465, endPoint y: 83, distance: 4.7
click at [465, 79] on div "Performance Review [DATE] 0 % All Users (Self Review) Not launched yet 0 % All …" at bounding box center [292, 124] width 360 height 91
click at [465, 83] on icon "button" at bounding box center [467, 84] width 8 height 8
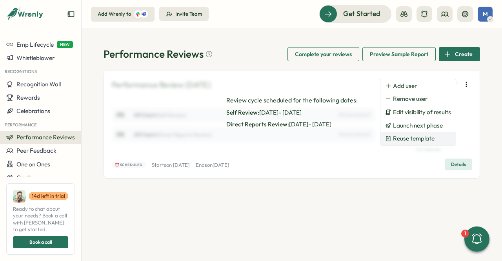
click at [407, 135] on span "Reuse template" at bounding box center [414, 138] width 42 height 7
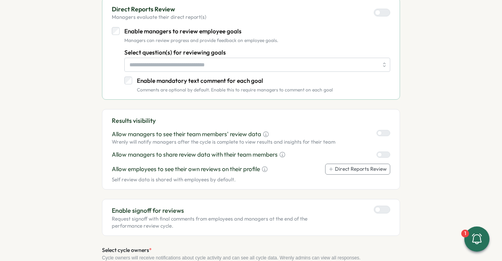
scroll to position [235, 0]
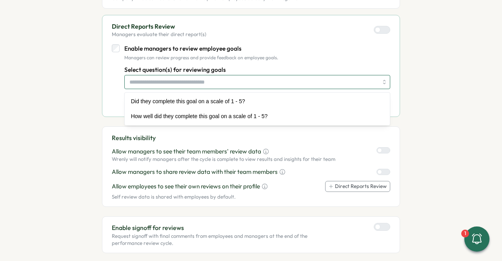
click at [148, 78] on input "Select question(s) for reviewing goals" at bounding box center [253, 81] width 249 height 13
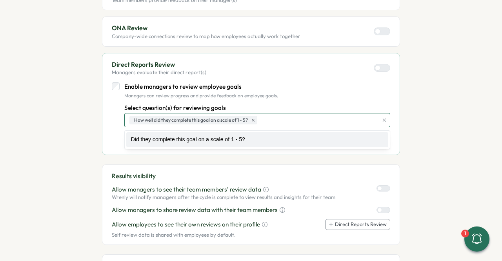
scroll to position [231, 0]
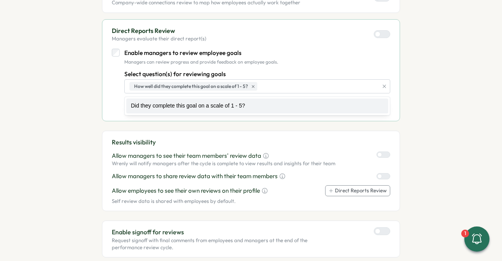
click at [95, 163] on section "Set up Questions Participants Schedule Details Review Select one or more review…" at bounding box center [251, 77] width 432 height 492
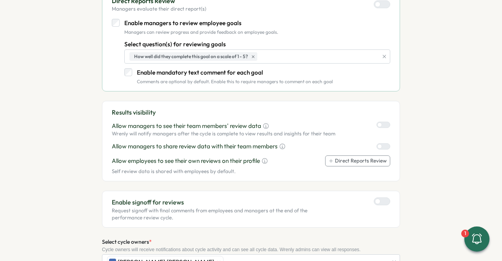
scroll to position [310, 0]
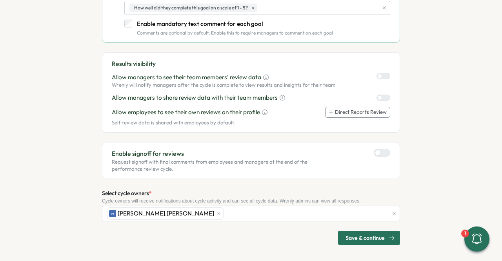
click at [384, 226] on div "Select one or more review types and customize your set up Peer Review Colleague…" at bounding box center [251, 9] width 298 height 471
click at [376, 236] on span "Save & continue" at bounding box center [365, 237] width 39 height 13
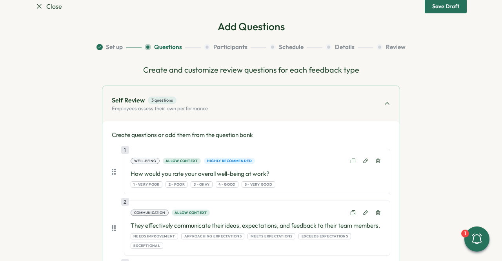
scroll to position [0, 0]
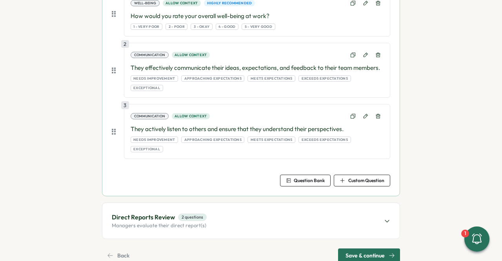
click at [347, 249] on span "Save & continue" at bounding box center [365, 255] width 39 height 13
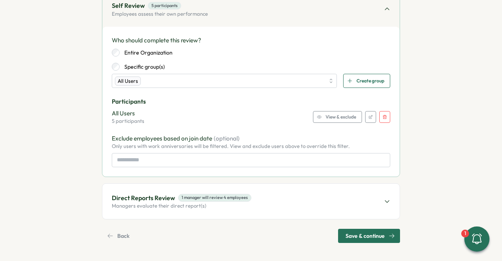
click at [343, 238] on button "Save & continue" at bounding box center [369, 236] width 62 height 14
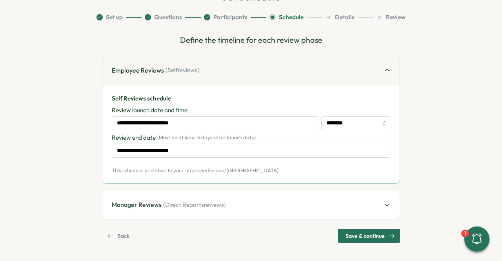
scroll to position [49, 0]
click at [346, 235] on span "Save & continue" at bounding box center [365, 235] width 39 height 13
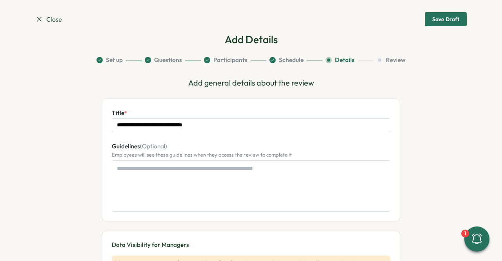
scroll to position [0, 0]
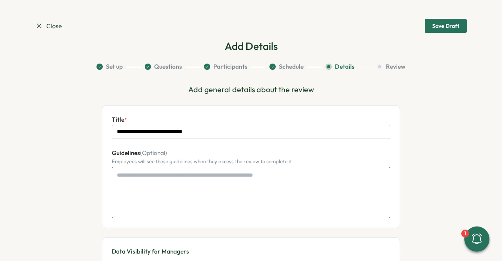
click at [124, 175] on textarea "Guidelines (Optional)" at bounding box center [251, 192] width 279 height 51
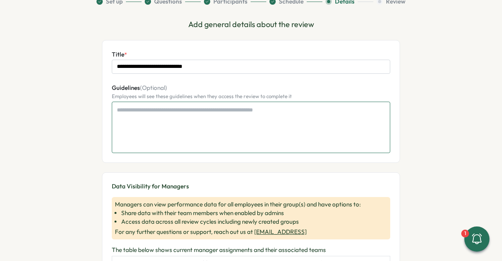
scroll to position [100, 0]
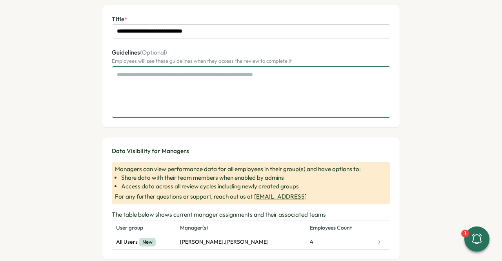
click at [261, 102] on textarea "Guidelines (Optional)" at bounding box center [251, 91] width 279 height 51
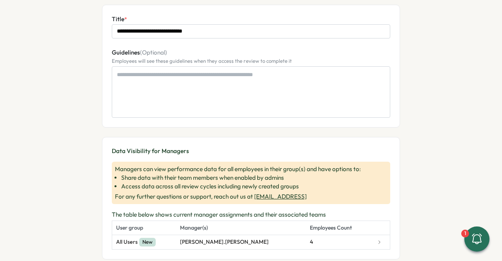
drag, startPoint x: 99, startPoint y: 78, endPoint x: 143, endPoint y: 91, distance: 46.0
click at [99, 78] on section "**********" at bounding box center [251, 122] width 432 height 321
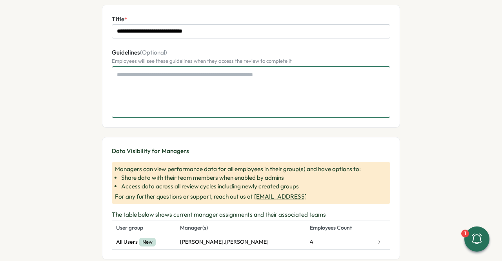
click at [159, 92] on textarea "Guidelines (Optional)" at bounding box center [251, 91] width 279 height 51
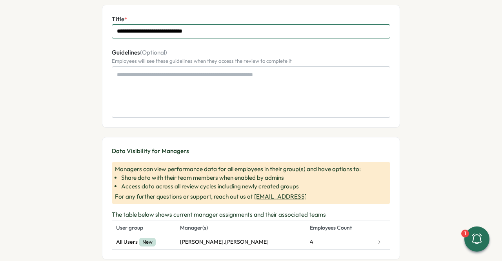
click at [215, 29] on input "**********" at bounding box center [251, 31] width 279 height 14
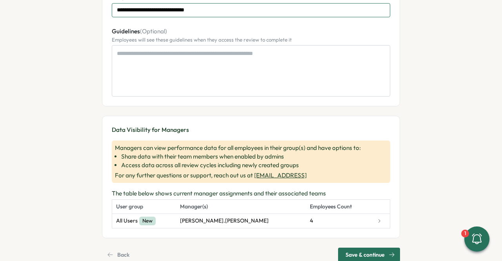
scroll to position [140, 0]
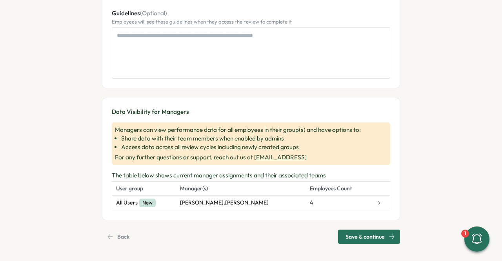
type input "**********"
click at [374, 227] on div "**********" at bounding box center [251, 94] width 298 height 300
click at [374, 230] on span "Save & continue" at bounding box center [365, 236] width 39 height 13
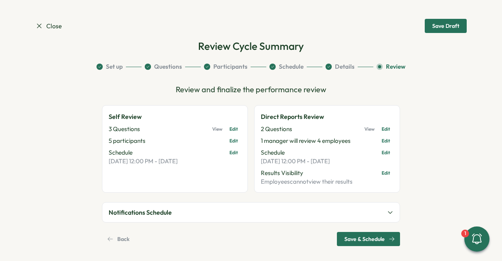
click at [354, 240] on span "Save & Schedule" at bounding box center [364, 238] width 40 height 13
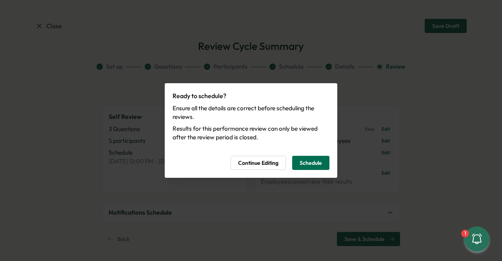
click at [301, 163] on span "Schedule" at bounding box center [311, 162] width 22 height 13
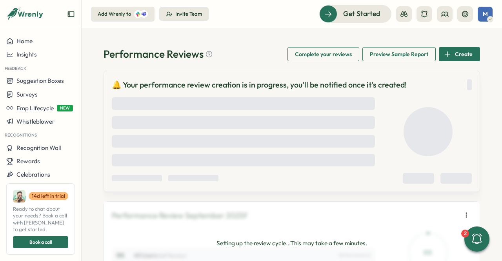
click at [373, 57] on span "Preview Sample Report" at bounding box center [399, 53] width 58 height 13
click at [35, 17] on icon at bounding box center [25, 13] width 38 height 13
click at [29, 13] on icon at bounding box center [25, 13] width 38 height 13
drag, startPoint x: 52, startPoint y: 12, endPoint x: 0, endPoint y: 16, distance: 51.9
click at [0, 16] on div at bounding box center [40, 17] width 81 height 22
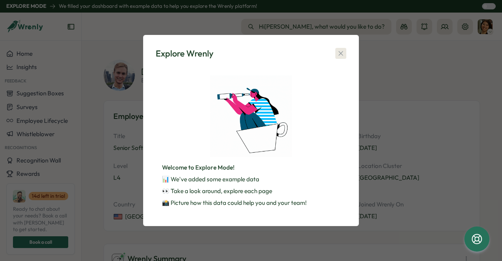
click at [345, 56] on button "button" at bounding box center [340, 53] width 11 height 11
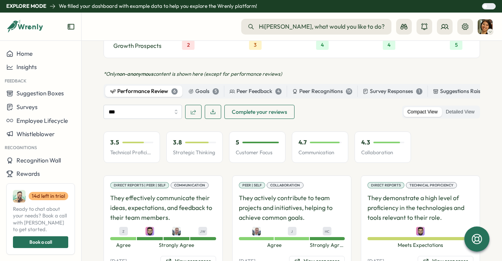
scroll to position [513, 0]
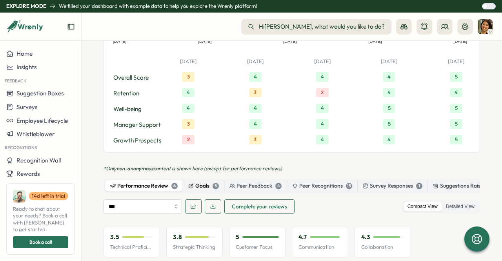
click at [209, 182] on div "Goals 5" at bounding box center [203, 186] width 31 height 9
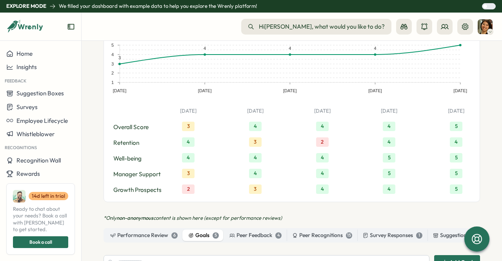
scroll to position [307, 0]
